Goal: Navigation & Orientation: Find specific page/section

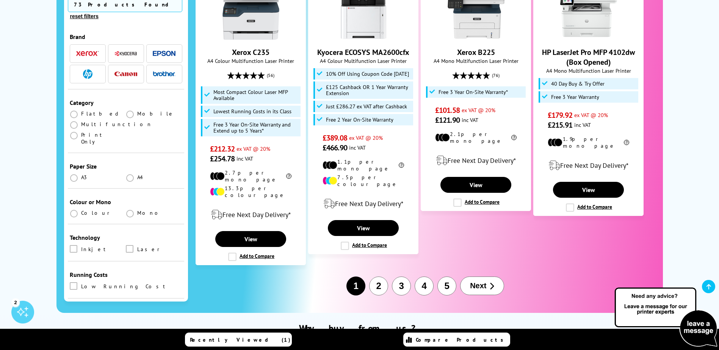
scroll to position [929, 0]
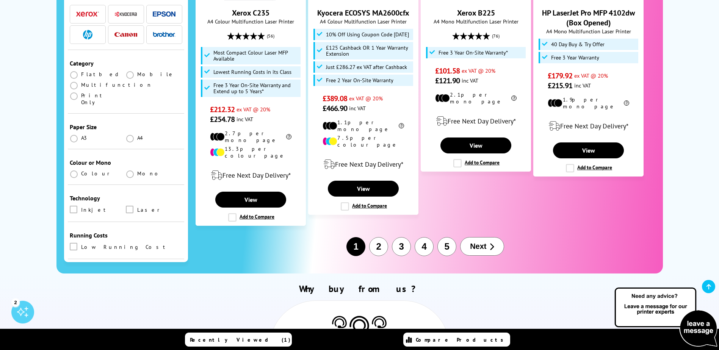
click at [481, 242] on span "Next" at bounding box center [478, 246] width 16 height 9
